Goal: Check status: Check status

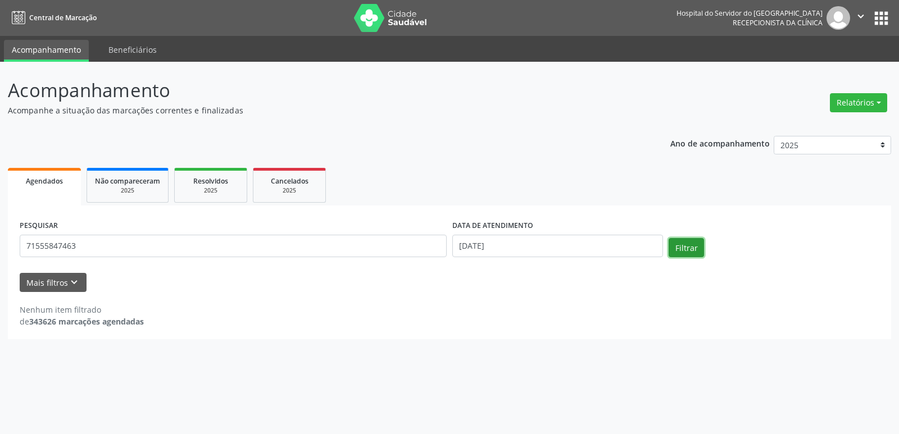
click at [694, 250] on button "Filtrar" at bounding box center [685, 247] width 35 height 19
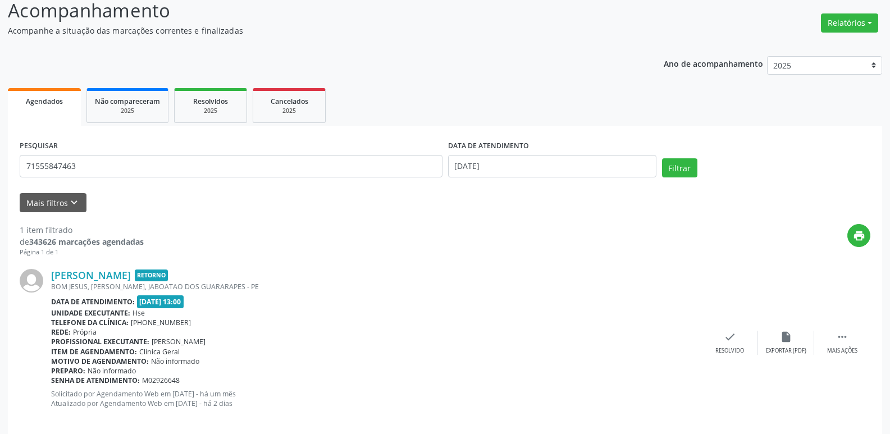
scroll to position [94, 0]
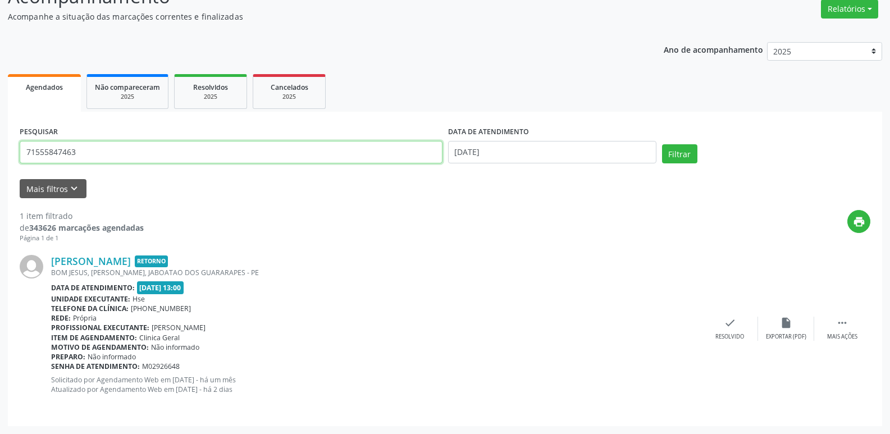
click at [224, 161] on input "71555847463" at bounding box center [231, 152] width 423 height 22
type input "7"
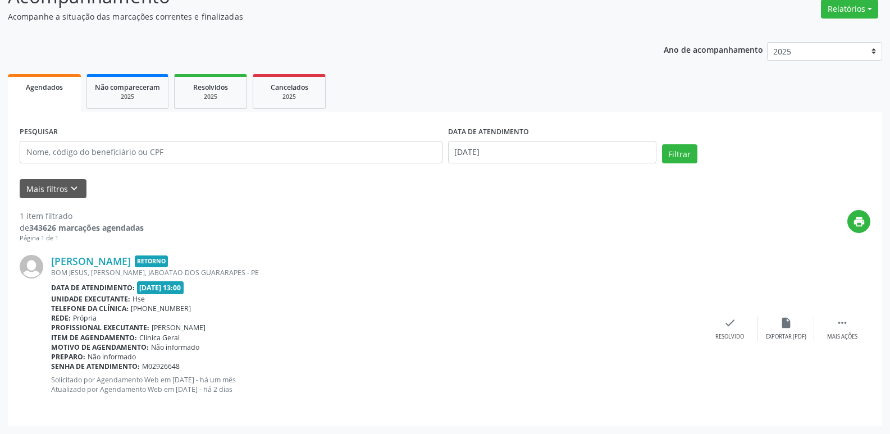
click at [356, 230] on div "print" at bounding box center [507, 226] width 727 height 33
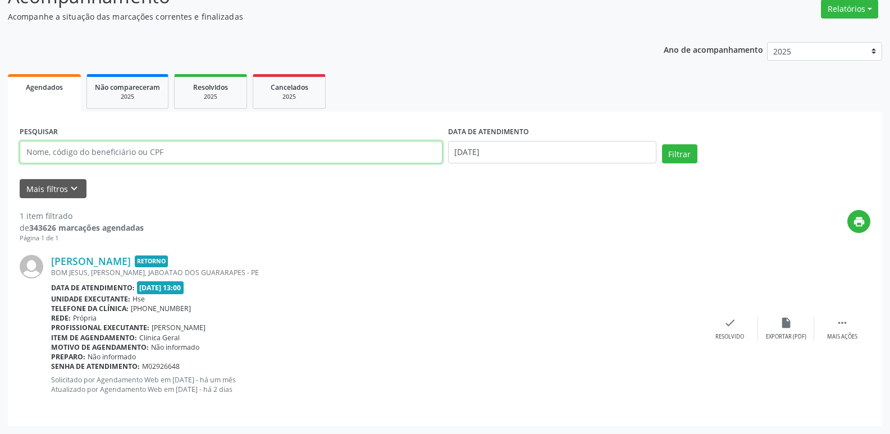
click at [216, 158] on input "text" at bounding box center [231, 152] width 423 height 22
click at [80, 151] on input "[PERSON_NAME] ngelo" at bounding box center [231, 152] width 423 height 22
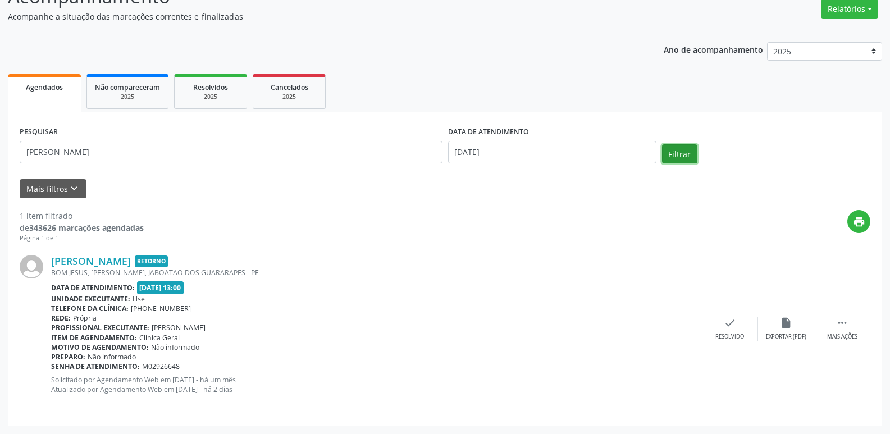
click at [669, 154] on button "Filtrar" at bounding box center [679, 153] width 35 height 19
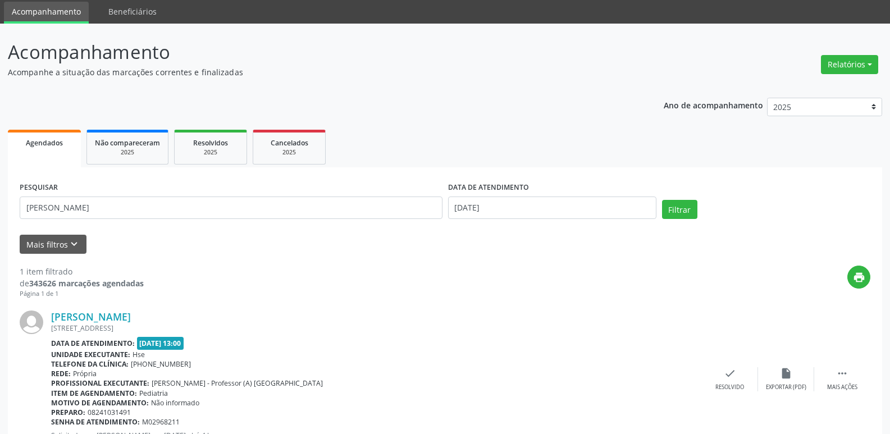
scroll to position [0, 0]
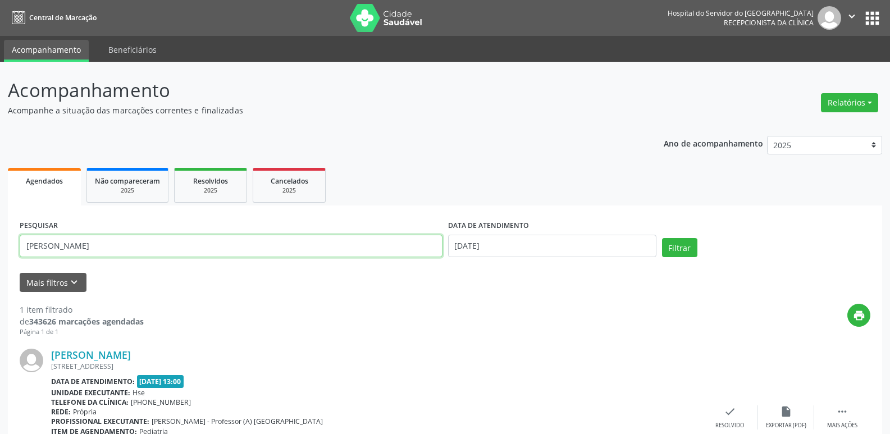
click at [312, 247] on input "[PERSON_NAME]" at bounding box center [231, 246] width 423 height 22
type input "p"
type input "[PERSON_NAME]"
click at [685, 251] on button "Filtrar" at bounding box center [679, 247] width 35 height 19
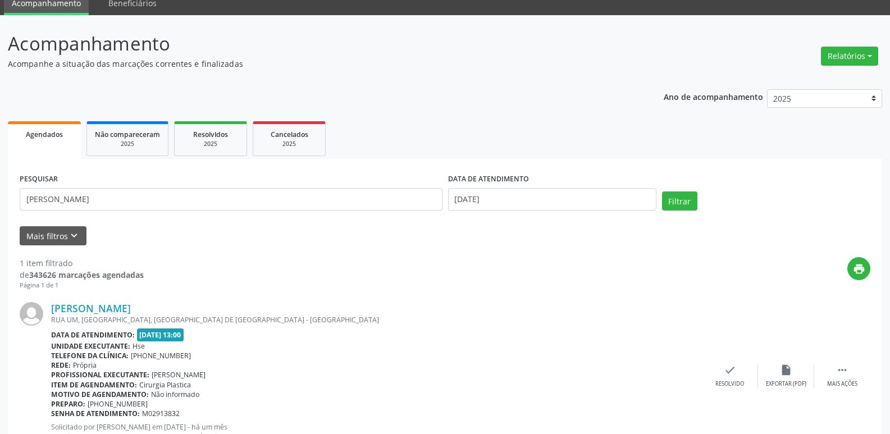
scroll to position [94, 0]
